Goal: Task Accomplishment & Management: Use online tool/utility

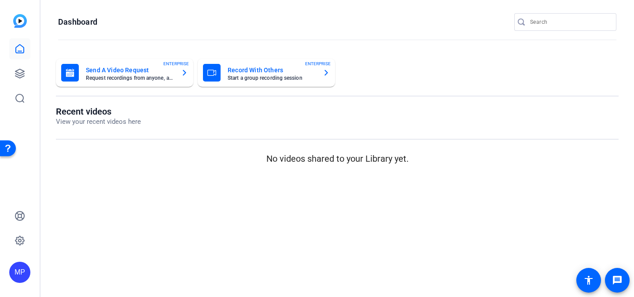
click at [547, 22] on input "Search" at bounding box center [569, 22] width 79 height 11
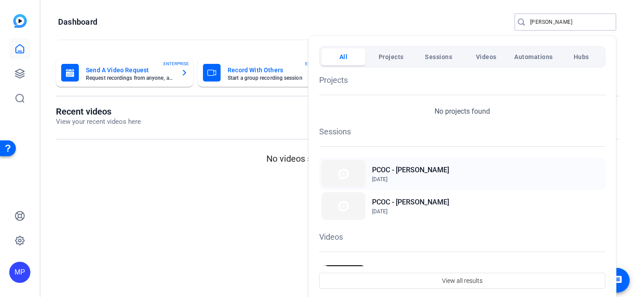
type input "sturges"
click at [399, 171] on h2 "PCOC - [PERSON_NAME]" at bounding box center [410, 170] width 77 height 11
click at [405, 208] on span "Mar 26, 2025" at bounding box center [410, 211] width 77 height 8
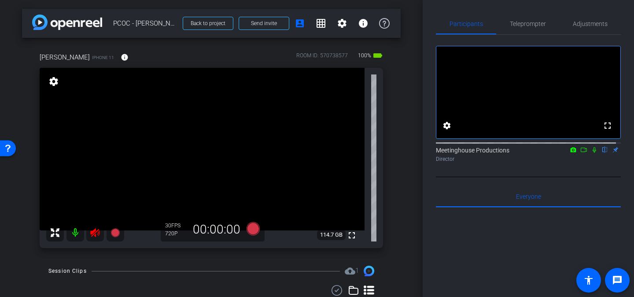
click at [98, 233] on icon at bounding box center [94, 232] width 9 height 9
click at [595, 23] on span "Adjustments" at bounding box center [589, 24] width 35 height 6
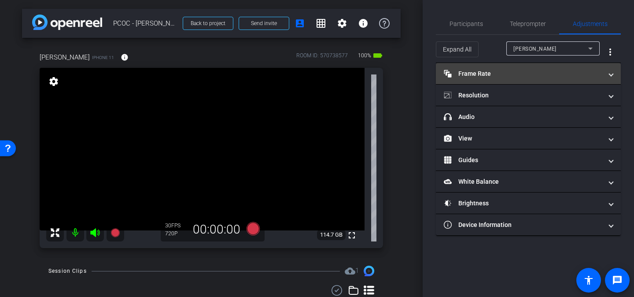
click at [605, 80] on mat-expansion-panel-header "Frame Rate Frame Rate" at bounding box center [528, 73] width 185 height 21
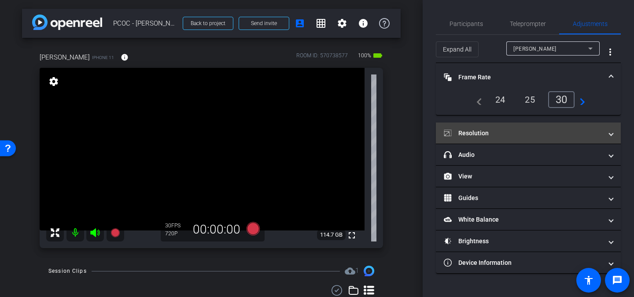
click at [572, 140] on mat-expansion-panel-header "Resolution" at bounding box center [528, 132] width 185 height 21
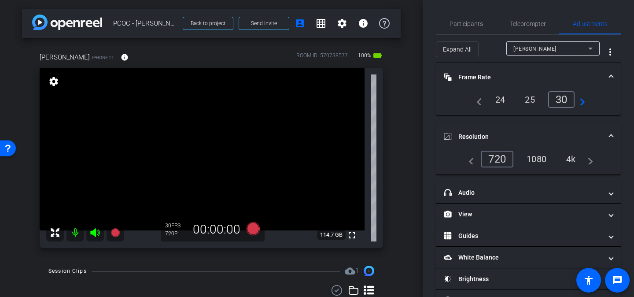
click at [569, 155] on div "4k" at bounding box center [570, 158] width 23 height 15
click at [609, 134] on span at bounding box center [611, 136] width 4 height 9
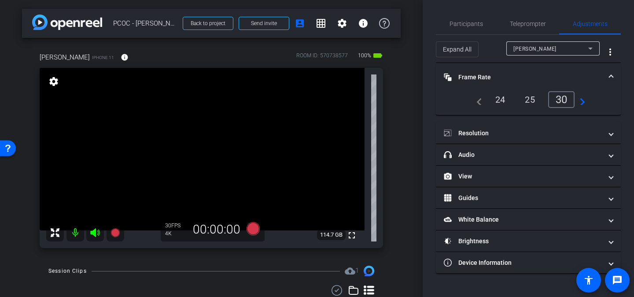
click at [612, 79] on mat-expansion-panel-header "Frame Rate Frame Rate" at bounding box center [528, 77] width 185 height 28
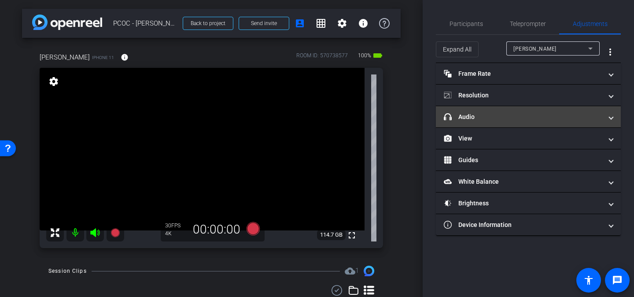
click at [614, 119] on mat-expansion-panel-header "headphone icon Audio" at bounding box center [528, 116] width 185 height 21
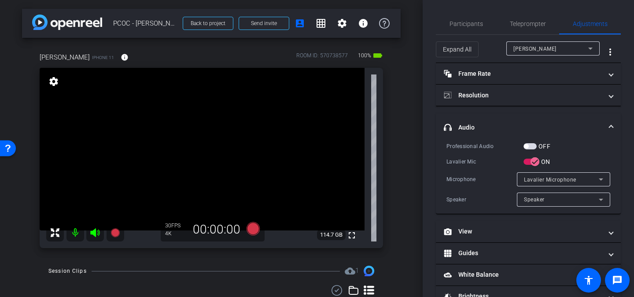
click at [531, 151] on div "Professional Audio OFF Lavalier Mic ON Microphone Lavalier Microphone Speaker S…" at bounding box center [528, 173] width 164 height 65
click at [531, 147] on span "button" at bounding box center [529, 146] width 13 height 6
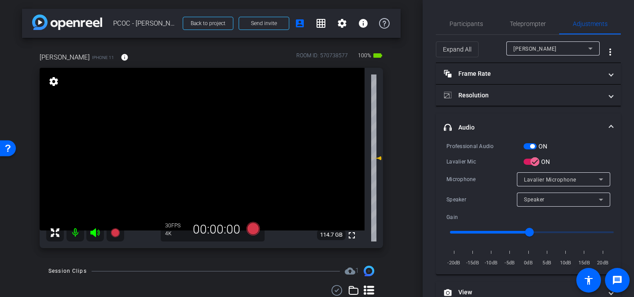
click at [609, 125] on span at bounding box center [611, 127] width 4 height 9
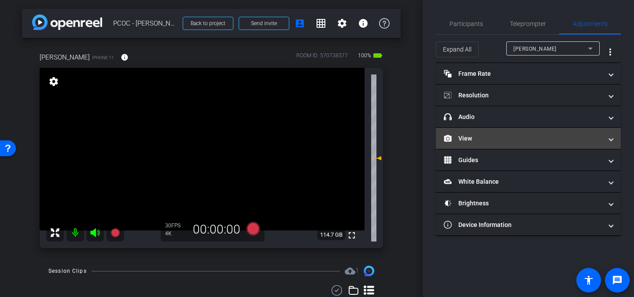
click at [610, 140] on span at bounding box center [611, 138] width 4 height 9
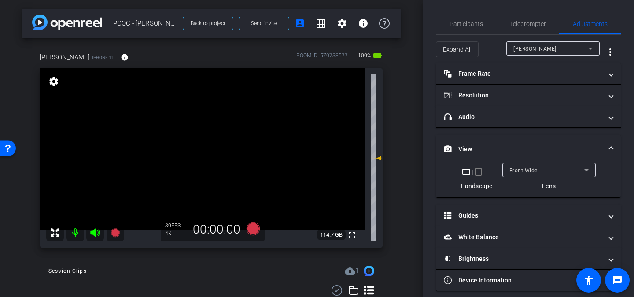
click at [572, 174] on div "Front Wide" at bounding box center [546, 170] width 75 height 11
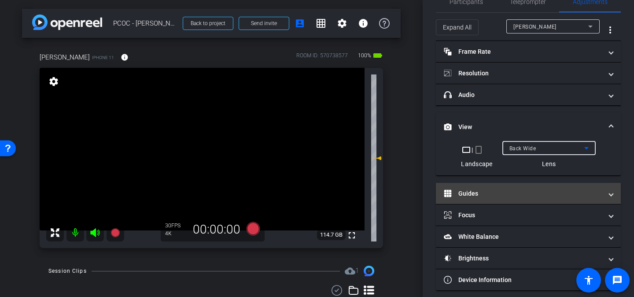
click at [609, 194] on span at bounding box center [611, 193] width 4 height 9
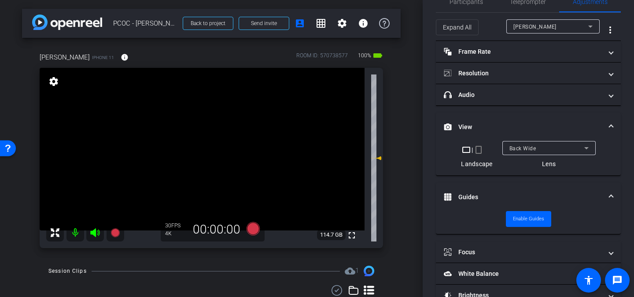
click at [604, 194] on span "Guides" at bounding box center [525, 196] width 165 height 9
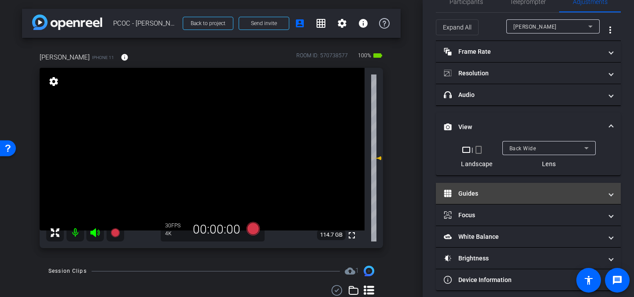
scroll to position [29, 0]
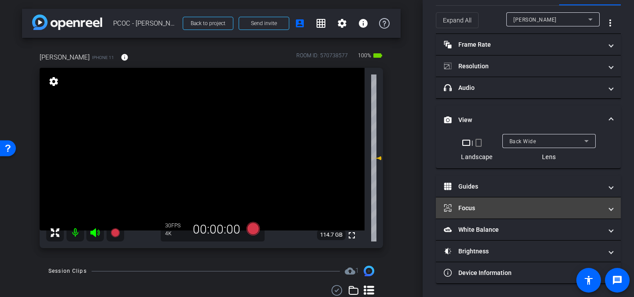
click at [542, 205] on mat-panel-title "Focus" at bounding box center [522, 207] width 158 height 9
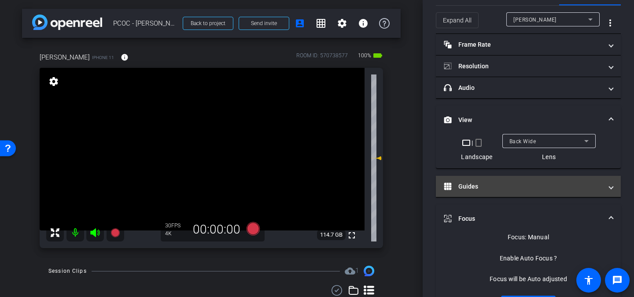
click at [587, 186] on mat-panel-title "Guides" at bounding box center [522, 186] width 158 height 9
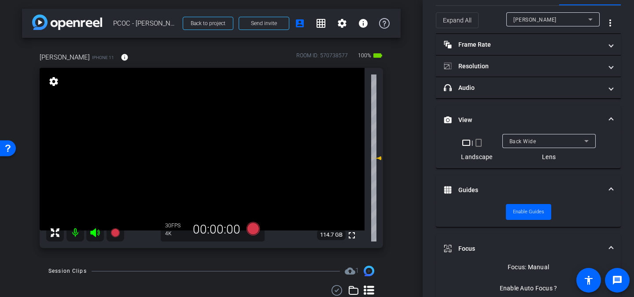
click at [590, 191] on mat-panel-title "Guides" at bounding box center [522, 189] width 158 height 9
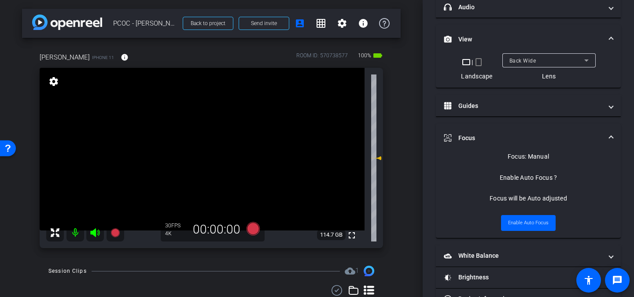
click at [609, 138] on span at bounding box center [611, 137] width 4 height 9
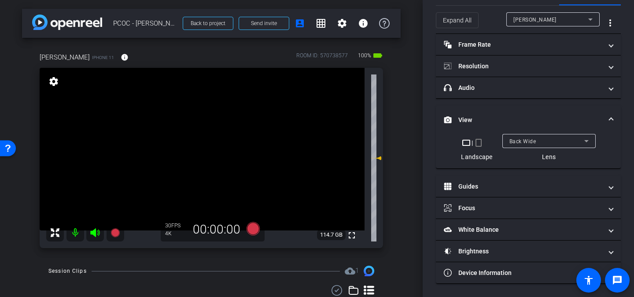
click at [609, 118] on span at bounding box center [611, 119] width 4 height 9
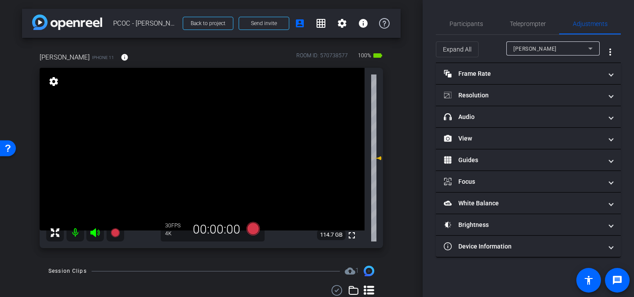
scroll to position [10, 0]
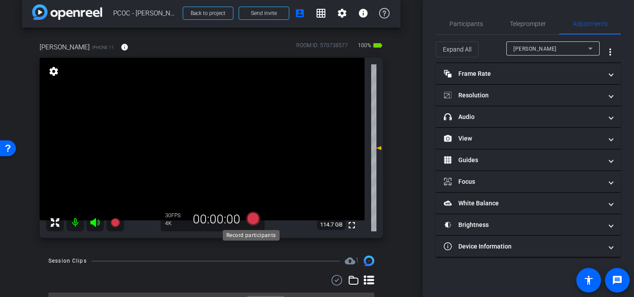
click at [248, 218] on icon at bounding box center [252, 218] width 13 height 13
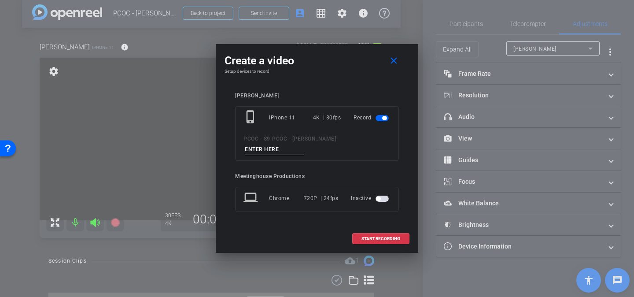
click at [304, 147] on input at bounding box center [274, 149] width 59 height 11
type input "test 902"
click at [381, 236] on span "START RECORDING" at bounding box center [380, 238] width 39 height 4
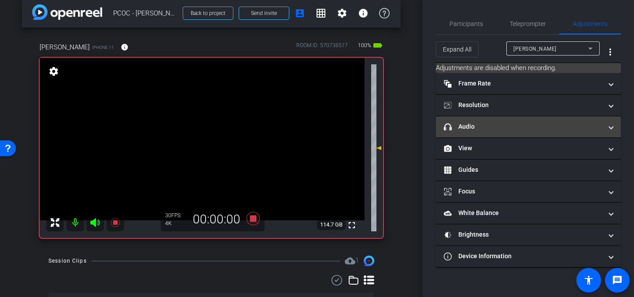
click at [528, 129] on mat-panel-title "headphone icon Audio" at bounding box center [522, 126] width 158 height 9
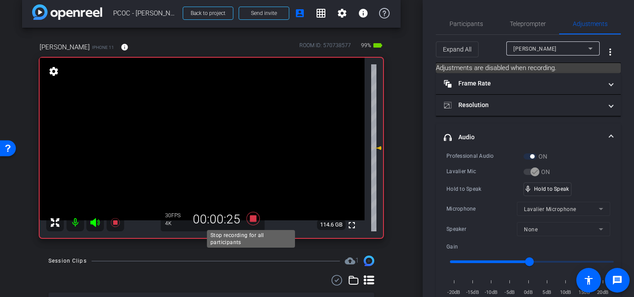
click at [249, 222] on icon at bounding box center [252, 218] width 21 height 16
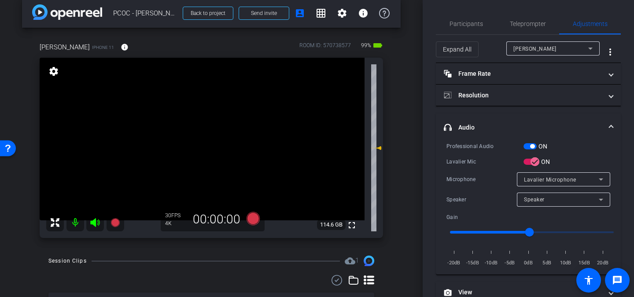
scroll to position [76, 0]
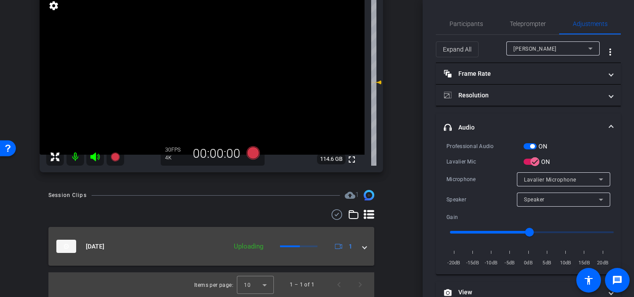
click at [363, 246] on mat-expansion-panel-header "[DATE] Uploading 1" at bounding box center [211, 246] width 326 height 39
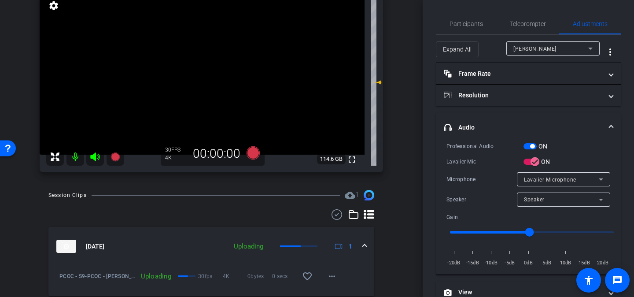
scroll to position [106, 0]
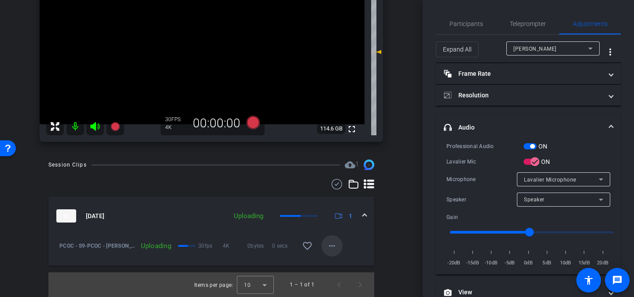
click at [326, 243] on mat-icon "more_horiz" at bounding box center [331, 245] width 11 height 11
click at [385, 224] on div at bounding box center [317, 148] width 634 height 297
click at [329, 243] on mat-icon "more_horiz" at bounding box center [331, 245] width 11 height 11
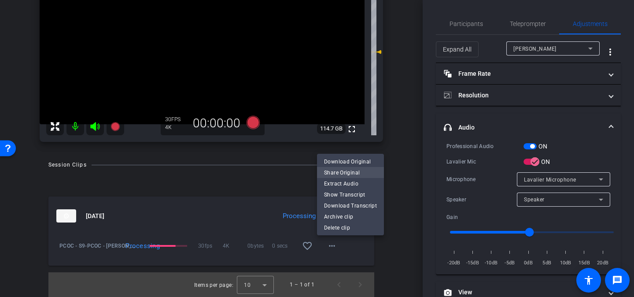
click at [356, 174] on span "Share Original" at bounding box center [350, 172] width 53 height 11
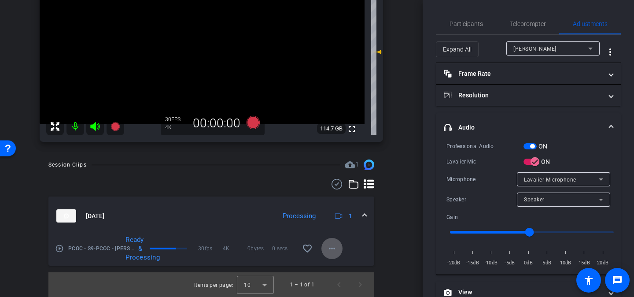
click at [363, 214] on span at bounding box center [365, 215] width 4 height 9
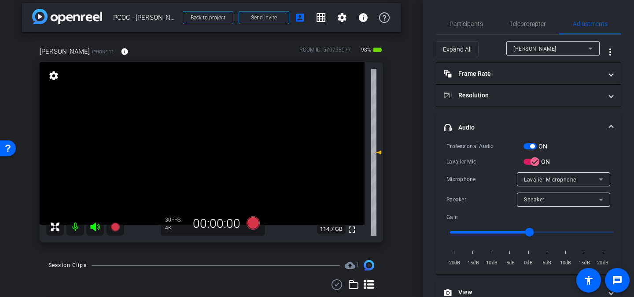
scroll to position [8, 0]
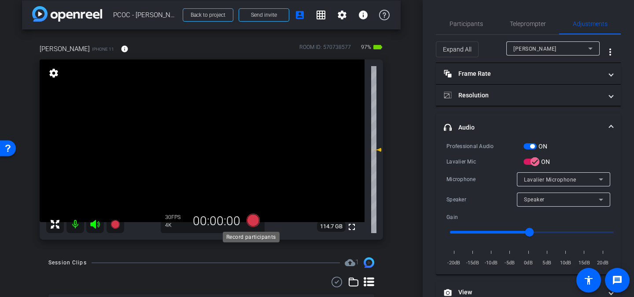
click at [252, 220] on icon at bounding box center [252, 219] width 13 height 13
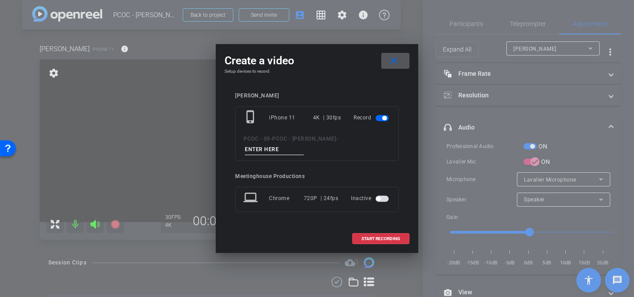
click at [304, 144] on input at bounding box center [274, 149] width 59 height 11
type input "902 test 2"
click at [392, 236] on span "START RECORDING" at bounding box center [380, 238] width 39 height 4
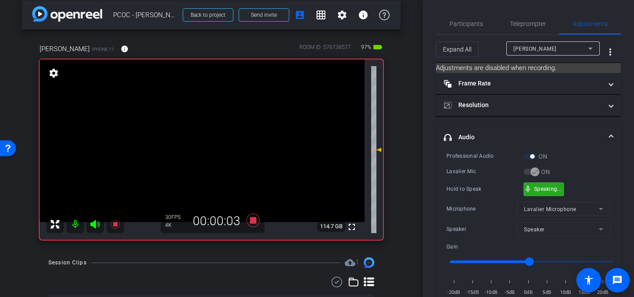
click at [549, 192] on div "mic_none Speaking..." at bounding box center [544, 189] width 40 height 13
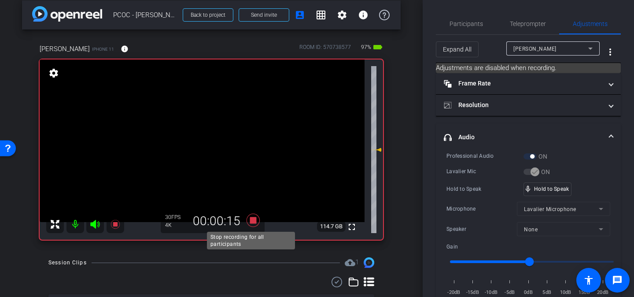
click at [253, 223] on icon at bounding box center [252, 219] width 13 height 13
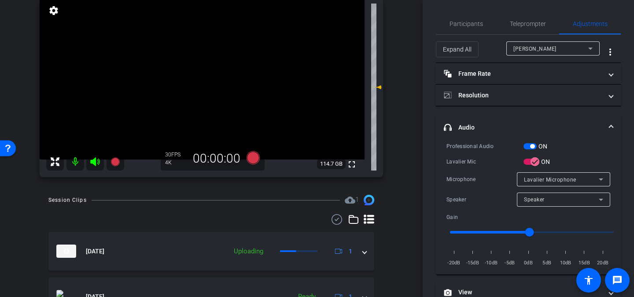
scroll to position [103, 0]
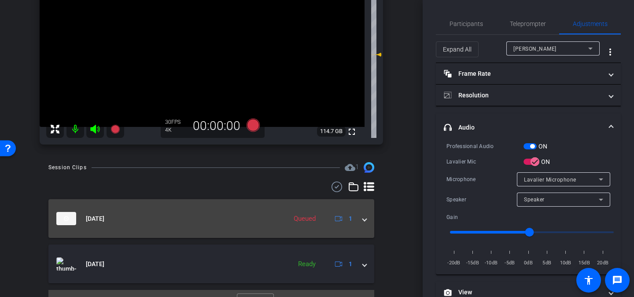
click at [363, 220] on span at bounding box center [365, 218] width 4 height 9
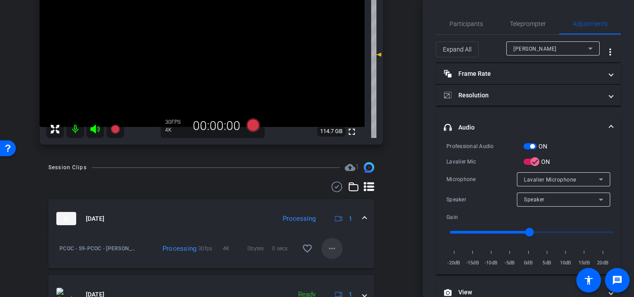
click at [330, 247] on mat-icon "more_horiz" at bounding box center [331, 248] width 11 height 11
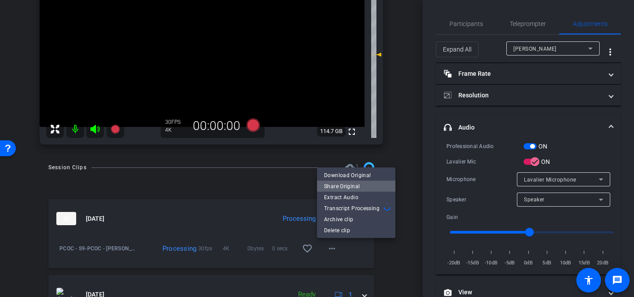
click at [356, 188] on span "Share Original" at bounding box center [356, 186] width 64 height 11
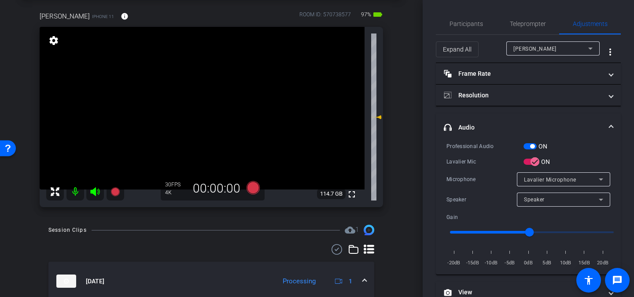
scroll to position [41, 0]
click at [77, 190] on mat-icon at bounding box center [75, 191] width 18 height 18
click at [79, 187] on mat-icon at bounding box center [75, 191] width 18 height 18
click at [253, 186] on icon at bounding box center [252, 186] width 13 height 13
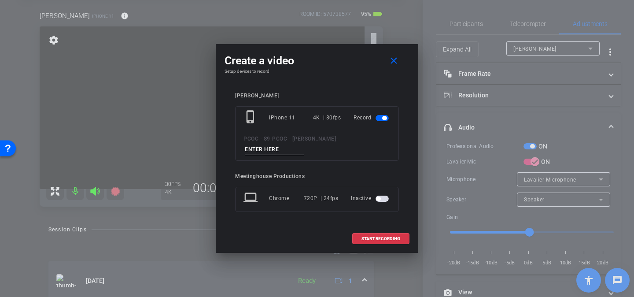
click at [304, 144] on input at bounding box center [274, 149] width 59 height 11
type input "test 3"
click at [379, 236] on span "START RECORDING" at bounding box center [380, 238] width 39 height 4
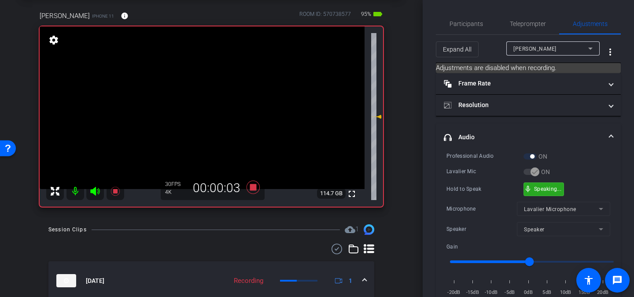
click at [563, 192] on div "mic_none Speaking..." at bounding box center [544, 189] width 40 height 13
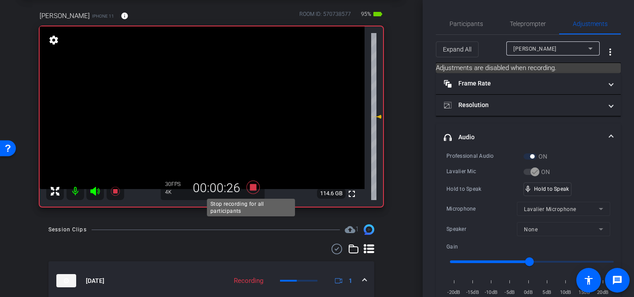
click at [255, 184] on icon at bounding box center [252, 187] width 21 height 16
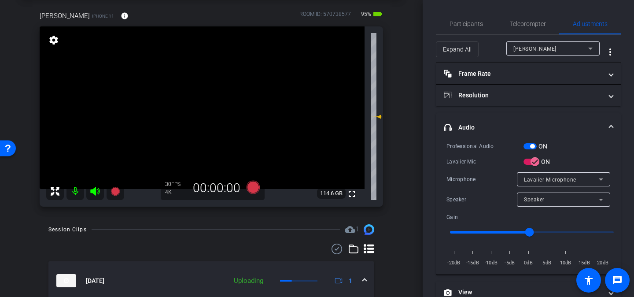
click at [390, 200] on div "[PERSON_NAME] iPhone 11 info ROOM ID: 570738577 95% battery_std fullscreen sett…" at bounding box center [211, 105] width 378 height 219
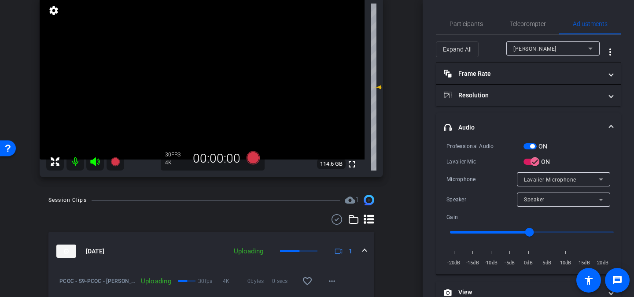
click at [363, 247] on span at bounding box center [365, 250] width 4 height 9
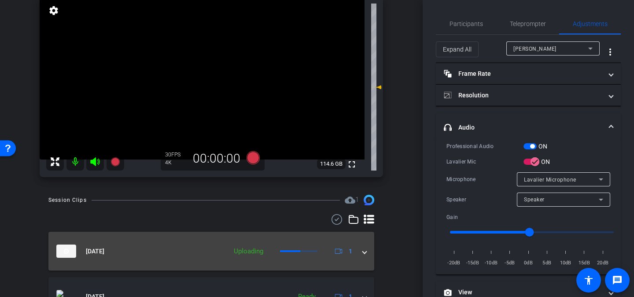
click at [363, 249] on span at bounding box center [365, 250] width 4 height 9
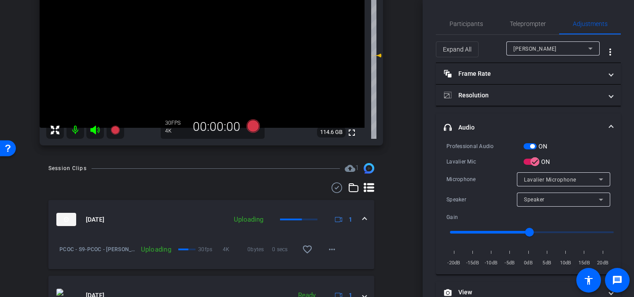
scroll to position [112, 0]
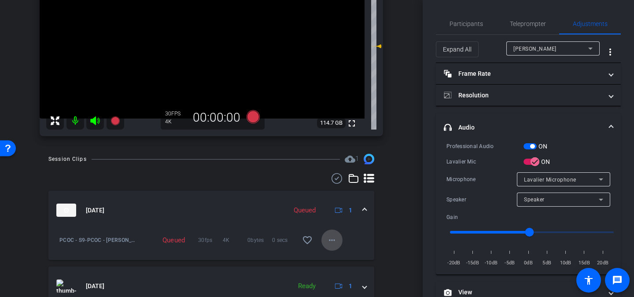
click at [329, 239] on mat-icon "more_horiz" at bounding box center [331, 239] width 11 height 11
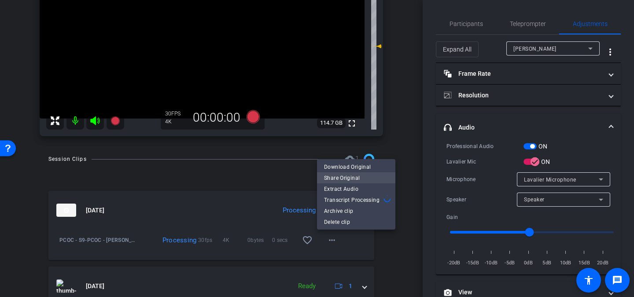
click at [348, 176] on span "Share Original" at bounding box center [356, 177] width 64 height 11
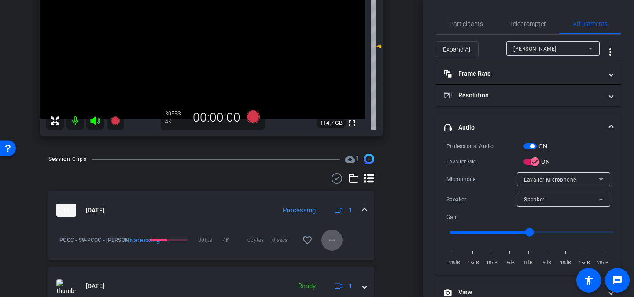
click at [72, 118] on mat-icon at bounding box center [75, 121] width 18 height 18
click at [69, 123] on mat-icon at bounding box center [75, 121] width 18 height 18
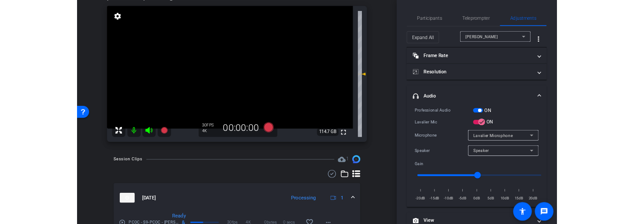
scroll to position [55, 0]
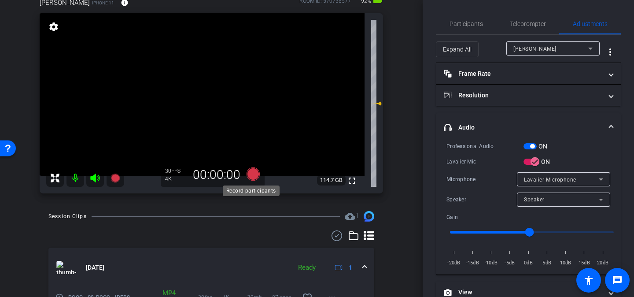
click at [248, 171] on icon at bounding box center [252, 173] width 13 height 13
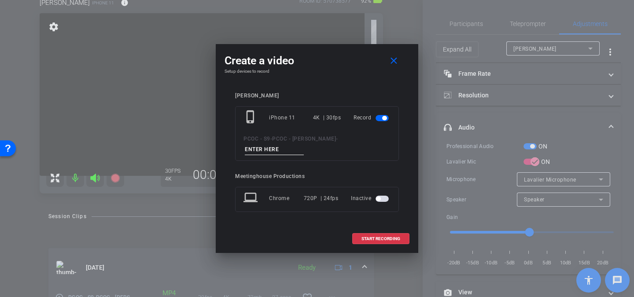
click at [304, 144] on input at bounding box center [274, 149] width 59 height 11
type input "902 story 1"
click at [395, 236] on span "START RECORDING" at bounding box center [380, 238] width 39 height 4
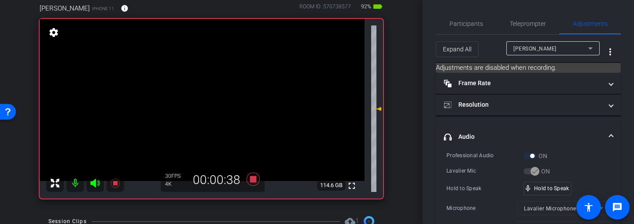
scroll to position [48, 0]
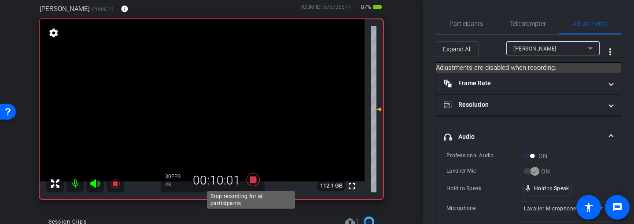
click at [254, 180] on icon at bounding box center [252, 180] width 21 height 16
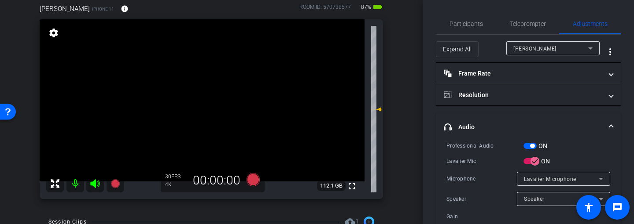
scroll to position [64, 0]
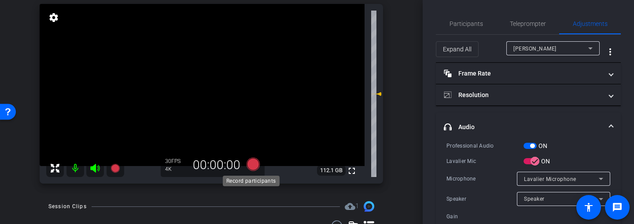
click at [249, 164] on icon at bounding box center [252, 164] width 13 height 13
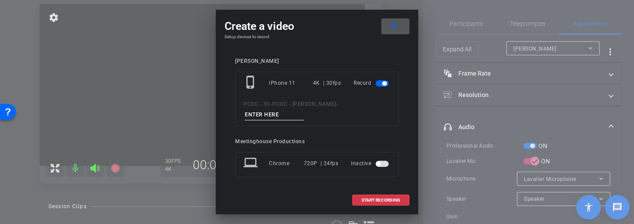
click at [304, 110] on input at bounding box center [274, 115] width 59 height 11
type input "902 story 2"
click at [387, 199] on span "START RECORDING" at bounding box center [380, 200] width 39 height 4
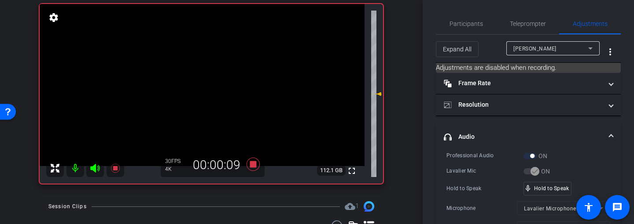
click at [583, 185] on div "Hold to Speak mic_none Hold to Speak" at bounding box center [528, 189] width 164 height 14
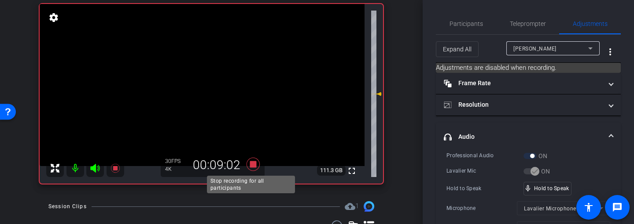
click at [250, 166] on icon at bounding box center [252, 164] width 13 height 13
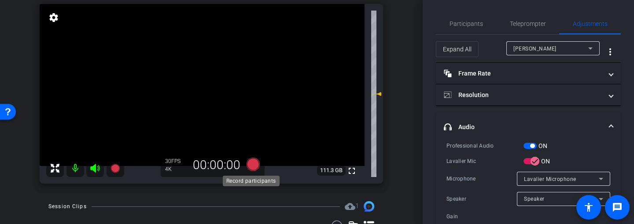
click at [255, 161] on icon at bounding box center [252, 164] width 13 height 13
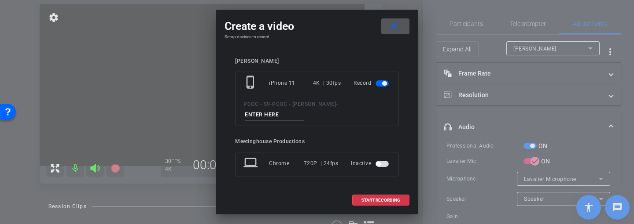
click at [304, 110] on input at bounding box center [274, 115] width 59 height 11
type input "902 story 3"
click at [391, 198] on span "START RECORDING" at bounding box center [380, 200] width 39 height 4
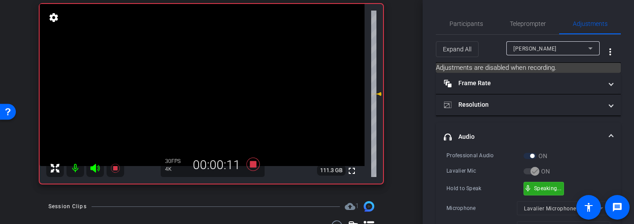
click at [547, 191] on div "mic_none Speaking..." at bounding box center [544, 189] width 40 height 13
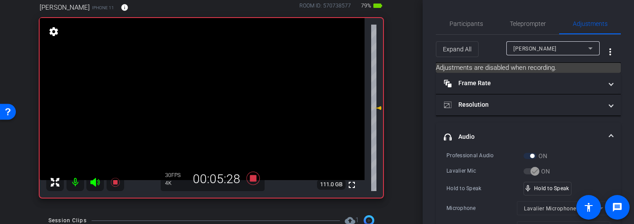
scroll to position [49, 0]
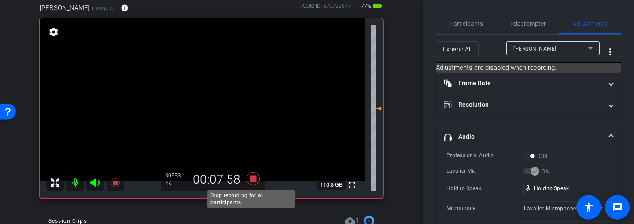
click at [256, 179] on icon at bounding box center [252, 179] width 21 height 16
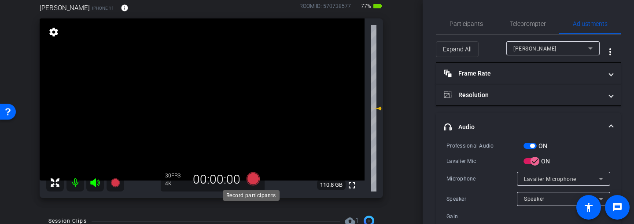
click at [256, 181] on icon at bounding box center [252, 178] width 13 height 13
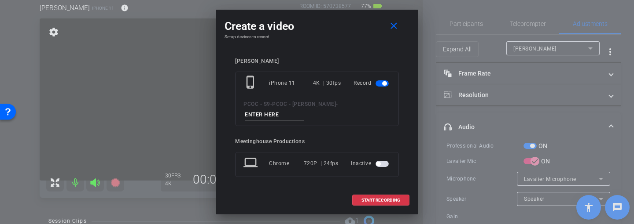
click at [304, 110] on input at bounding box center [274, 115] width 59 height 11
type input "902 story 4"
click at [377, 198] on span "START RECORDING" at bounding box center [380, 200] width 39 height 4
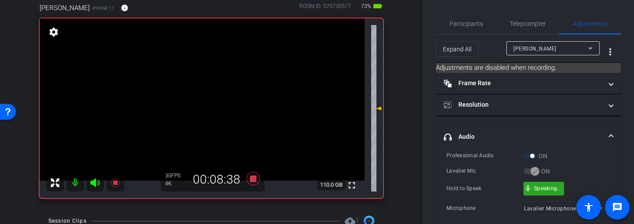
click at [547, 191] on div "mic_none Speaking..." at bounding box center [544, 189] width 40 height 13
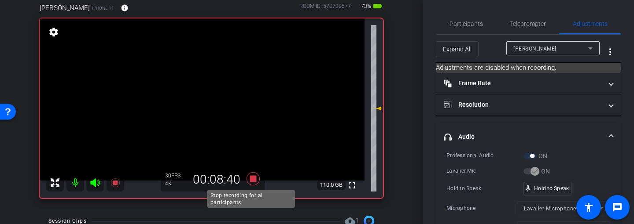
click at [246, 177] on icon at bounding box center [252, 179] width 21 height 16
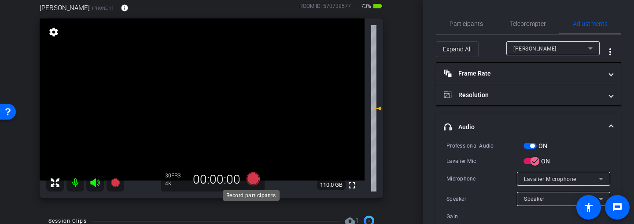
click at [255, 179] on icon at bounding box center [252, 178] width 13 height 13
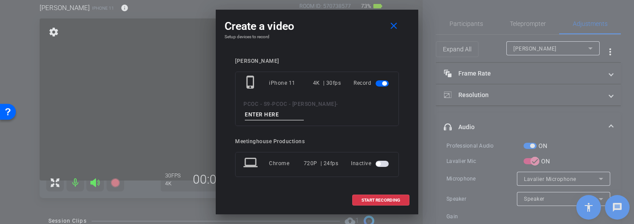
click at [304, 110] on input at bounding box center [274, 115] width 59 height 11
type input "902 story 5"
click at [387, 201] on span at bounding box center [380, 200] width 56 height 21
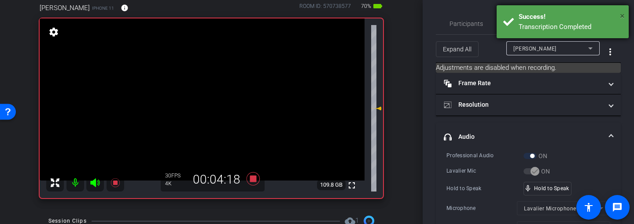
click at [623, 16] on span "×" at bounding box center [621, 16] width 5 height 11
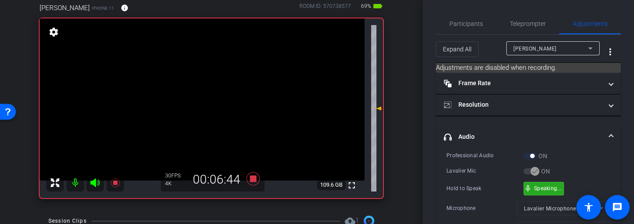
click at [556, 184] on div "mic_none Speaking..." at bounding box center [544, 189] width 40 height 13
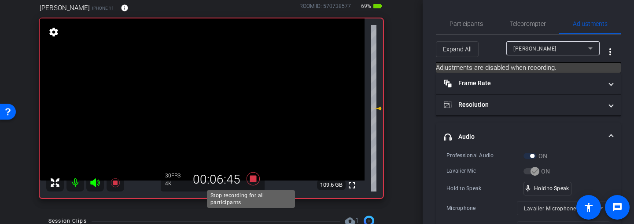
click at [245, 182] on icon at bounding box center [252, 179] width 21 height 16
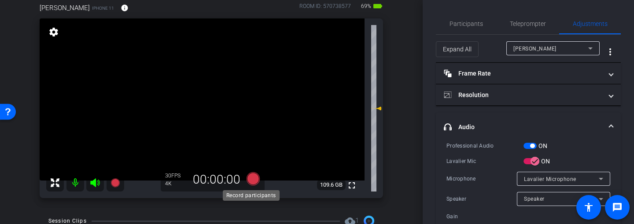
click at [249, 181] on icon at bounding box center [252, 178] width 13 height 13
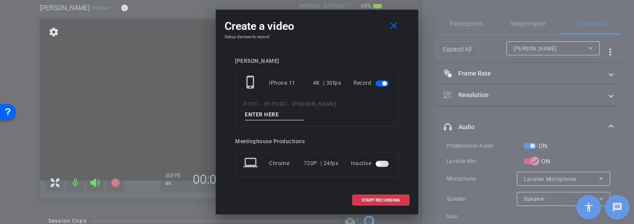
click at [304, 111] on input at bounding box center [274, 115] width 59 height 11
type input "902 story 6"
click at [387, 198] on span "START RECORDING" at bounding box center [380, 200] width 39 height 4
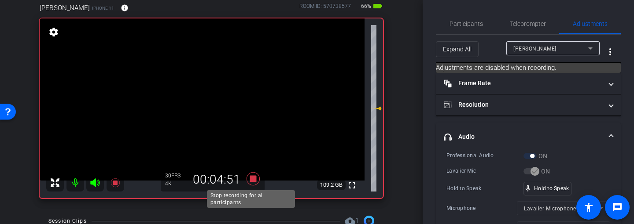
click at [251, 175] on icon at bounding box center [252, 179] width 21 height 16
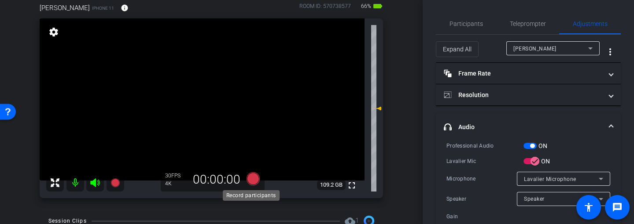
click at [254, 183] on icon at bounding box center [252, 178] width 13 height 13
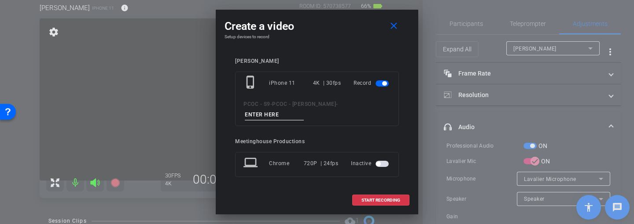
click at [304, 110] on input at bounding box center [274, 115] width 59 height 11
type input "902 story 7"
click at [387, 201] on span at bounding box center [380, 200] width 56 height 21
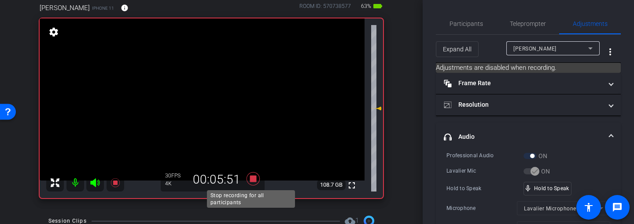
click at [255, 183] on icon at bounding box center [252, 178] width 13 height 13
